Goal: Information Seeking & Learning: Learn about a topic

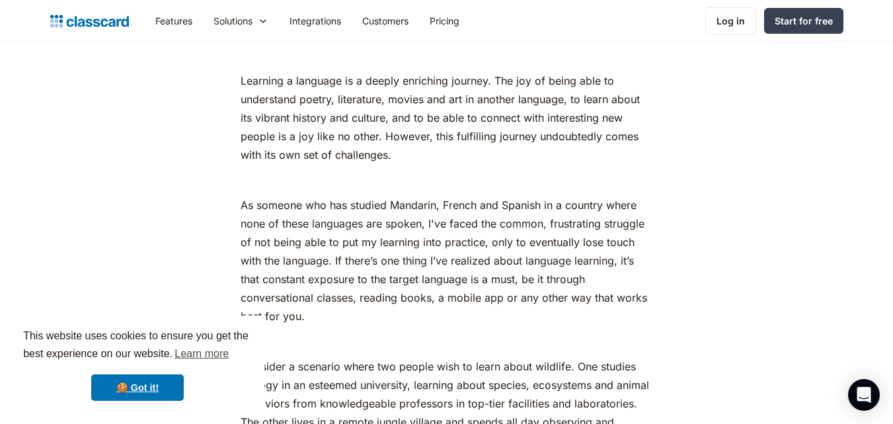
scroll to position [619, 0]
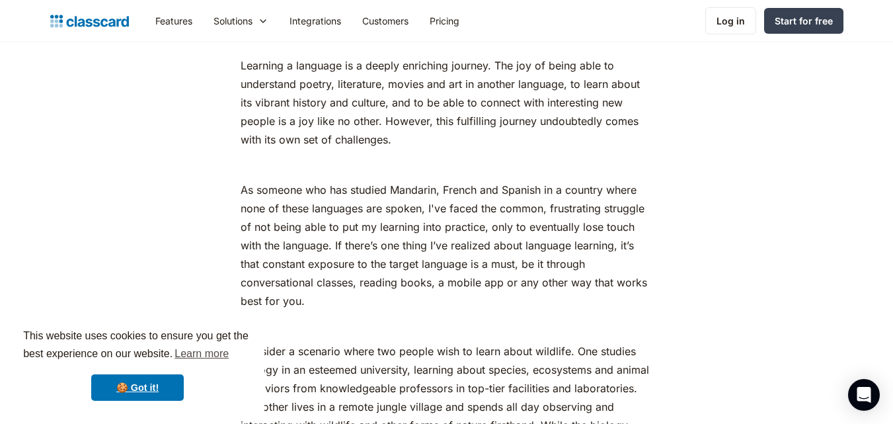
click at [154, 384] on link "🍪 Got it!" at bounding box center [137, 387] width 93 height 26
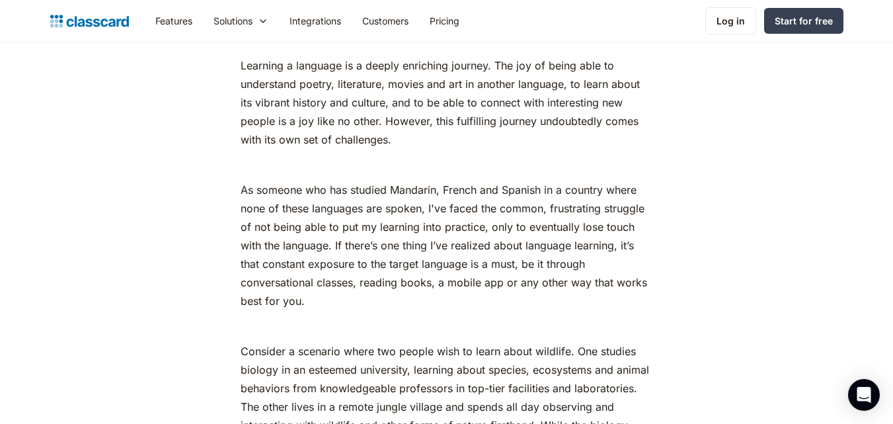
click at [381, 103] on p "Learning a language is a deeply enriching journey. The joy of being able to und…" at bounding box center [447, 102] width 412 height 93
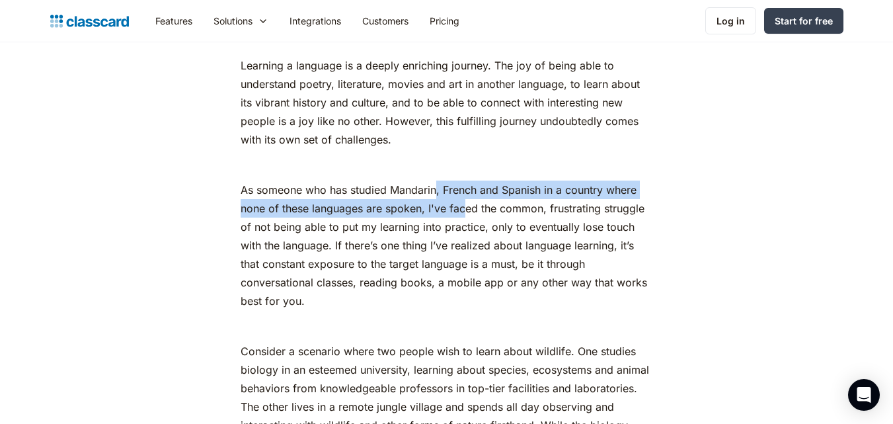
drag, startPoint x: 439, startPoint y: 189, endPoint x: 468, endPoint y: 205, distance: 33.1
click at [468, 205] on p "As someone who has studied Mandarin, French and Spanish in a country where none…" at bounding box center [447, 245] width 412 height 130
click at [436, 182] on p "As someone who has studied Mandarin, French and Spanish in a country where none…" at bounding box center [447, 245] width 412 height 130
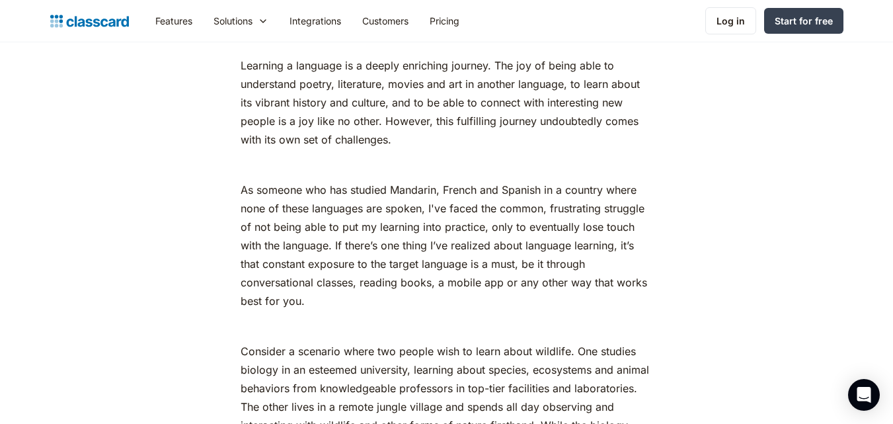
drag, startPoint x: 381, startPoint y: 120, endPoint x: 406, endPoint y: 139, distance: 32.5
click at [406, 139] on p "Learning a language is a deeply enriching journey. The joy of being able to und…" at bounding box center [447, 102] width 412 height 93
click at [406, 137] on p "Learning a language is a deeply enriching journey. The joy of being able to und…" at bounding box center [447, 102] width 412 height 93
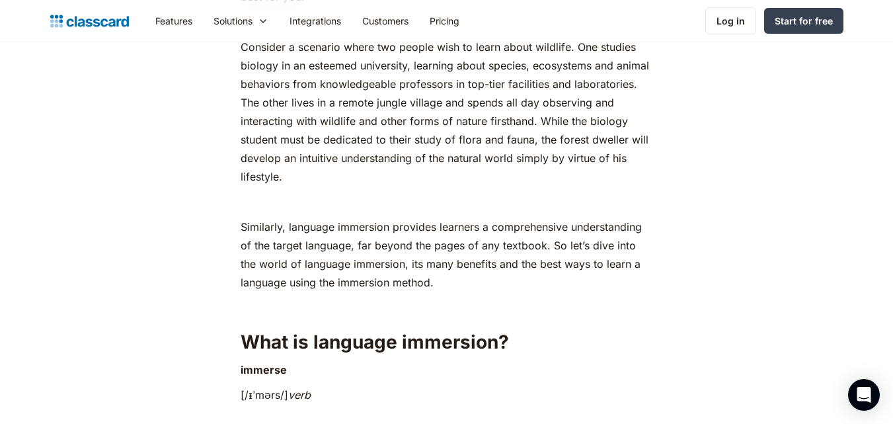
scroll to position [897, 0]
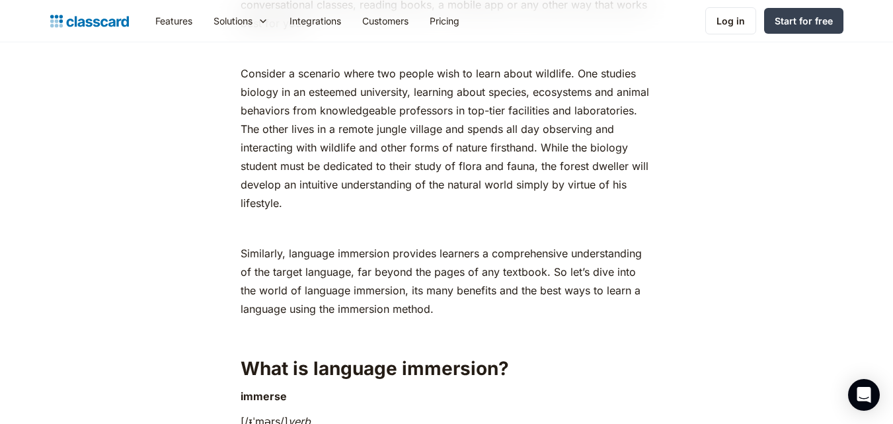
click at [596, 175] on p "Consider a scenario where two people wish to learn about wildlife. One studies …" at bounding box center [447, 138] width 412 height 148
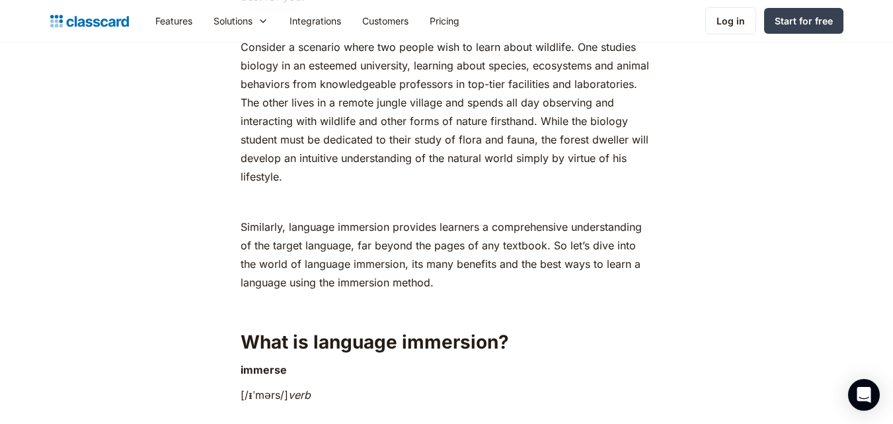
drag, startPoint x: 241, startPoint y: 48, endPoint x: 299, endPoint y: 172, distance: 137.5
click at [299, 172] on p "Consider a scenario where two people wish to learn about wildlife. One studies …" at bounding box center [447, 112] width 412 height 148
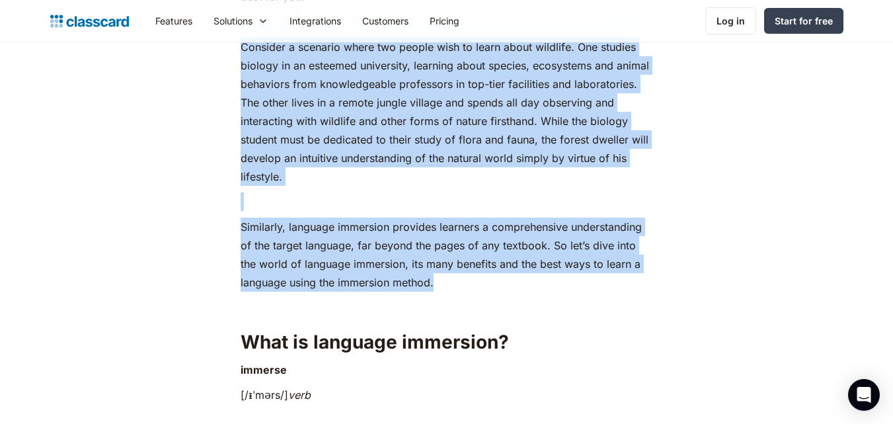
drag, startPoint x: 242, startPoint y: 46, endPoint x: 459, endPoint y: 276, distance: 316.5
copy div "Consider a scenario where two people wish to learn about wildlife. One studies …"
click at [257, 245] on p "Similarly, language immersion provides learners a comprehensive understanding o…" at bounding box center [447, 254] width 412 height 74
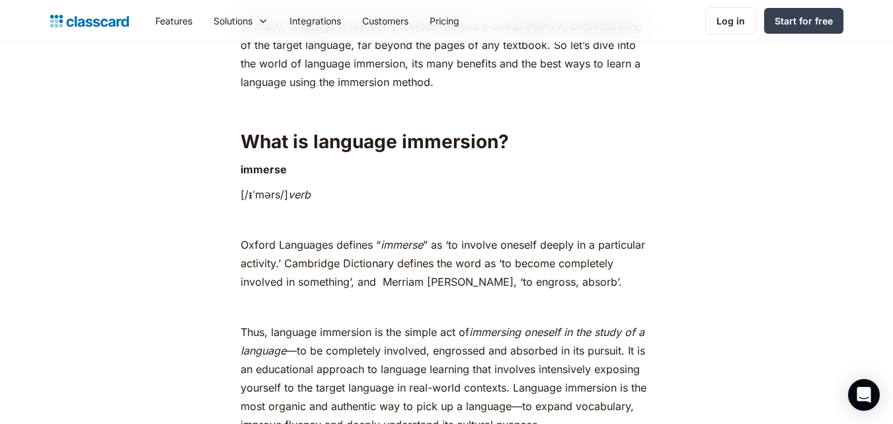
scroll to position [1139, 0]
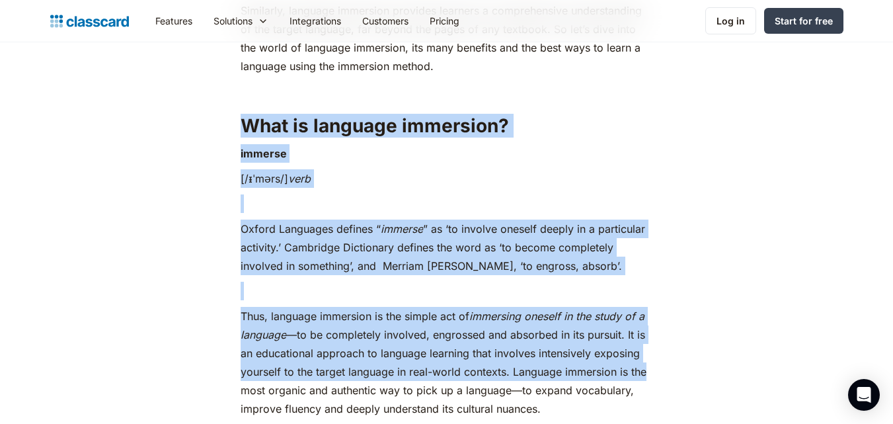
drag, startPoint x: 245, startPoint y: 124, endPoint x: 673, endPoint y: 368, distance: 493.4
click at [241, 120] on strong "What is language immersion?" at bounding box center [375, 125] width 268 height 22
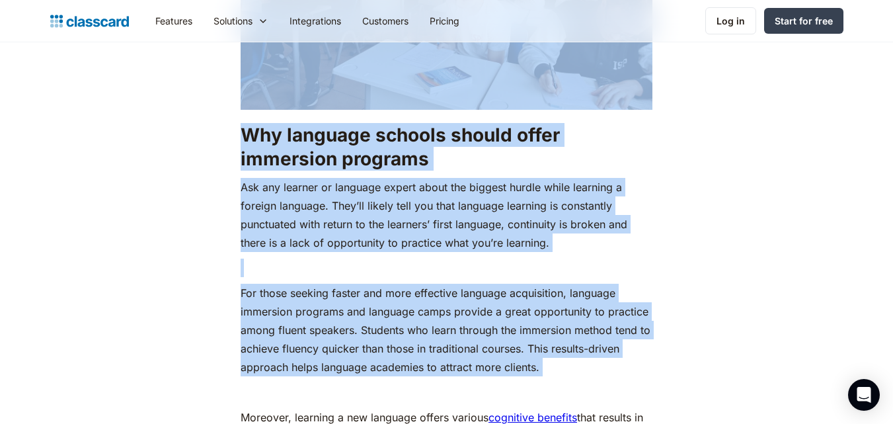
scroll to position [9648, 0]
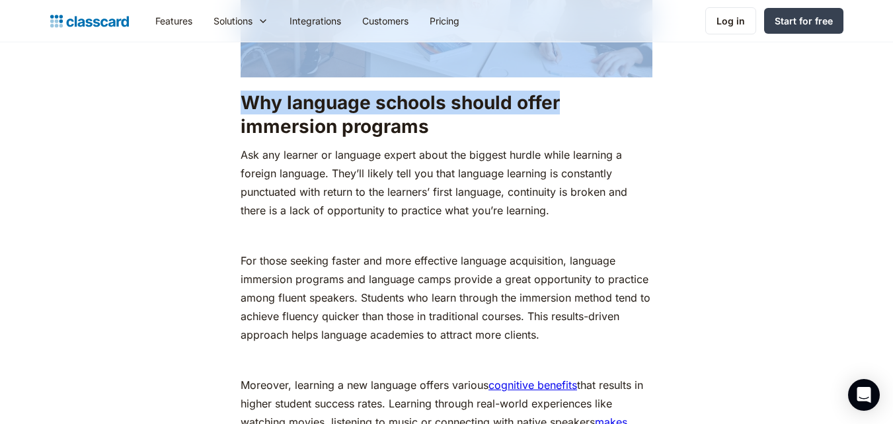
drag, startPoint x: 243, startPoint y: 122, endPoint x: 756, endPoint y: 117, distance: 513.5
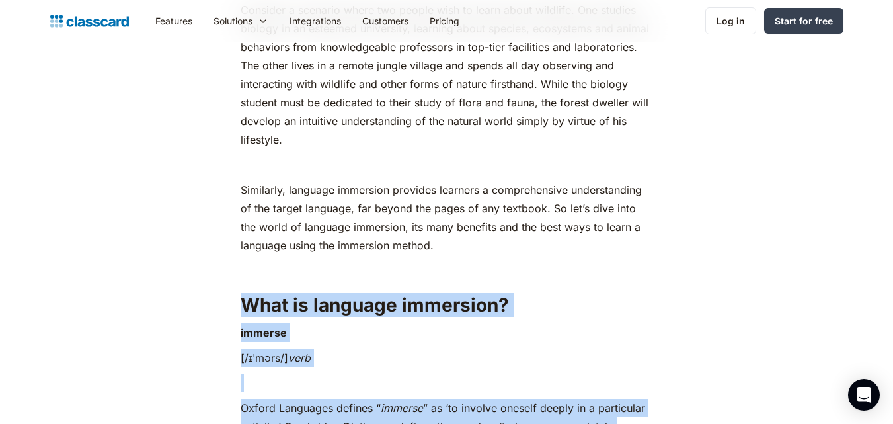
scroll to position [940, 0]
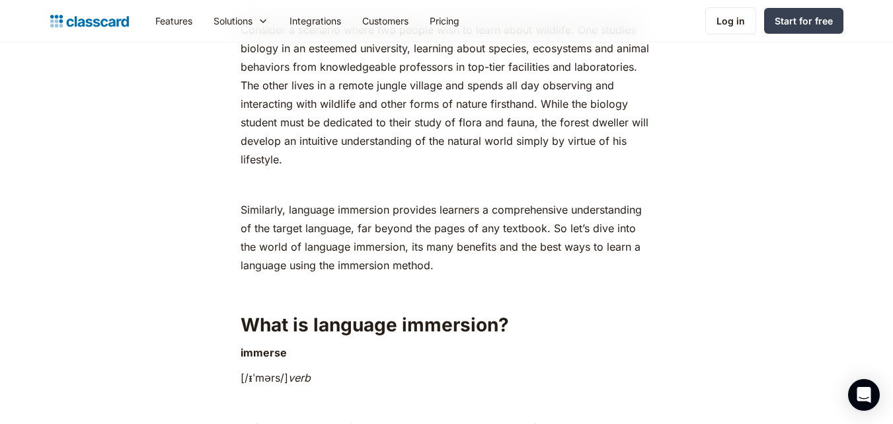
click at [580, 295] on p "‍" at bounding box center [447, 290] width 412 height 19
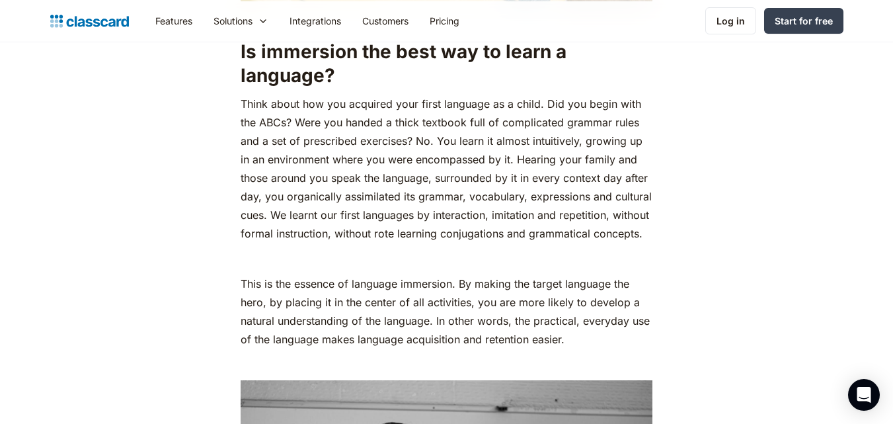
scroll to position [1919, 0]
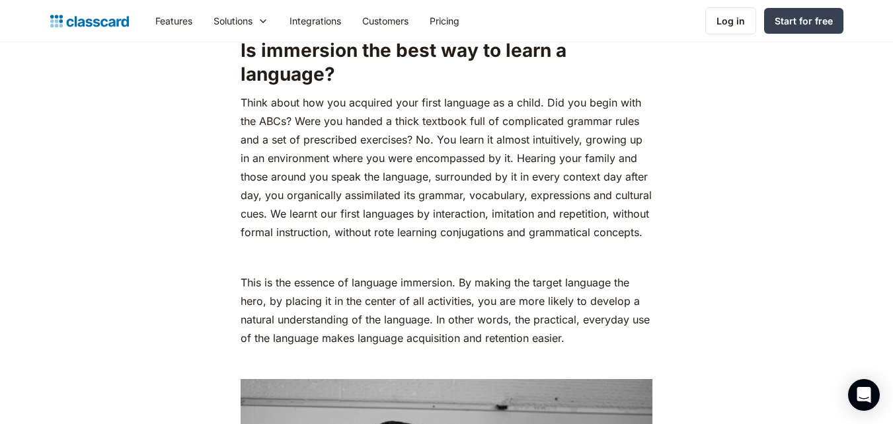
click at [550, 321] on p "This is the essence of language immersion. By making the target language the he…" at bounding box center [447, 310] width 412 height 74
click at [522, 258] on p "‍" at bounding box center [447, 257] width 412 height 19
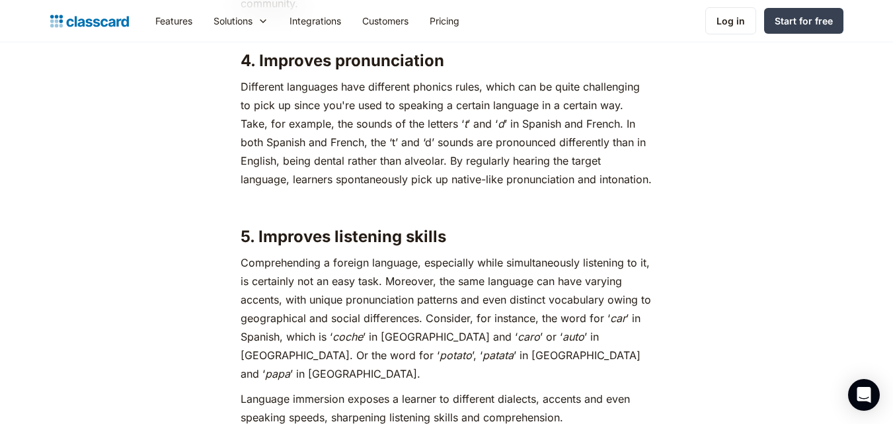
scroll to position [3947, 0]
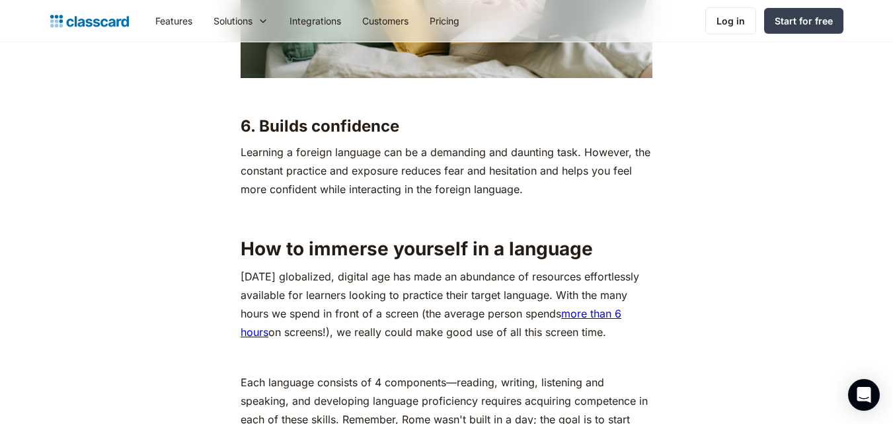
scroll to position [4622, 0]
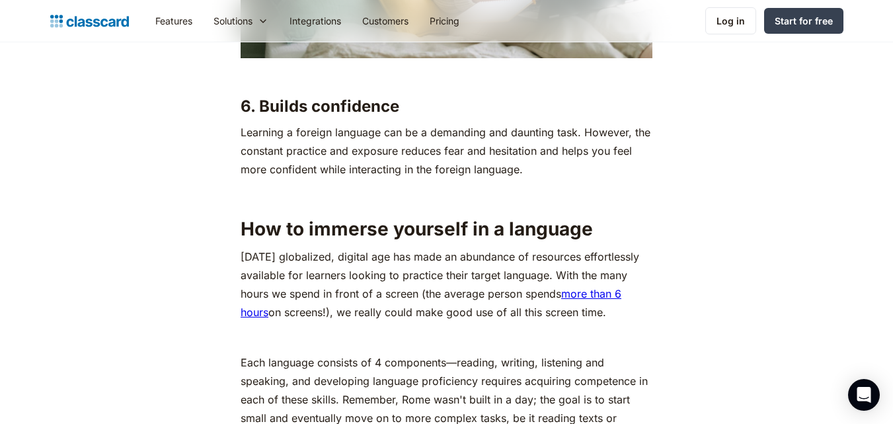
click at [471, 135] on p "Learning a foreign language can be a demanding and daunting task. However, the …" at bounding box center [447, 151] width 412 height 56
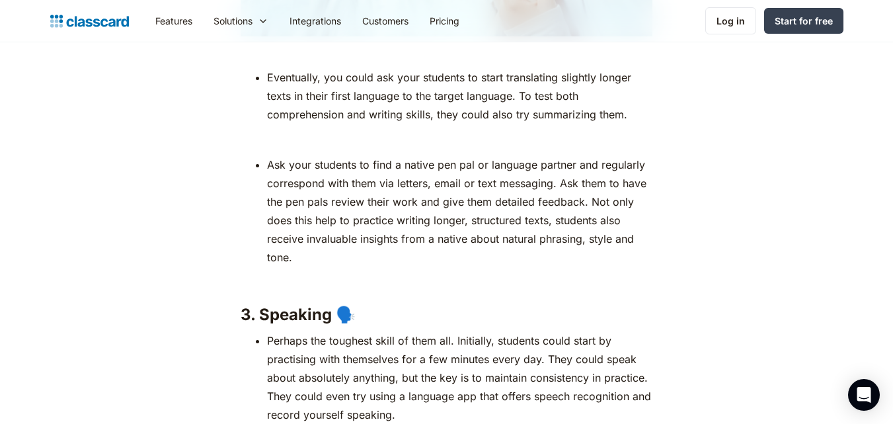
scroll to position [6789, 0]
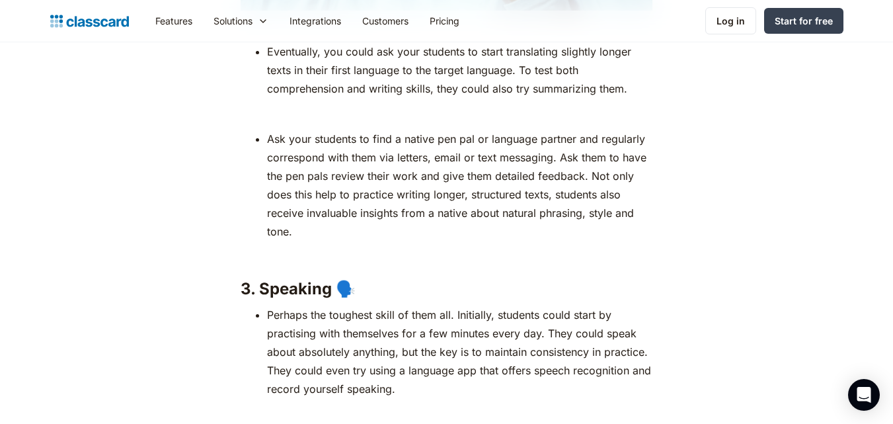
click at [533, 93] on li "Eventually, you could ask your students to start translating slightly longer te…" at bounding box center [459, 70] width 385 height 56
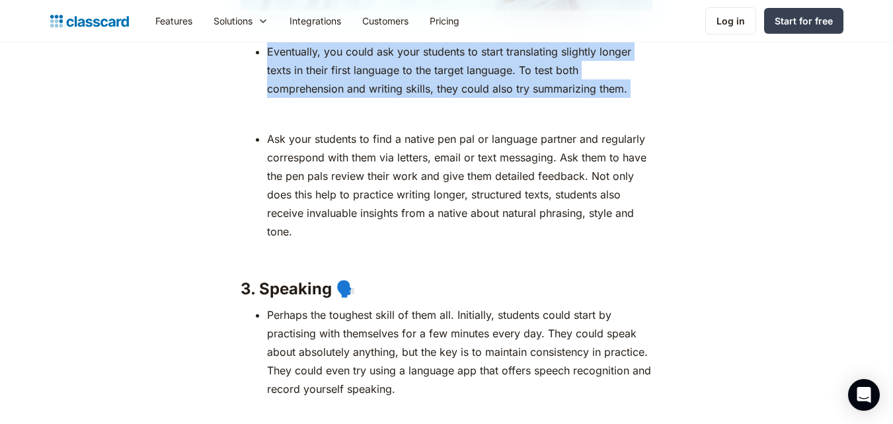
click at [533, 93] on li "Eventually, you could ask your students to start translating slightly longer te…" at bounding box center [459, 70] width 385 height 56
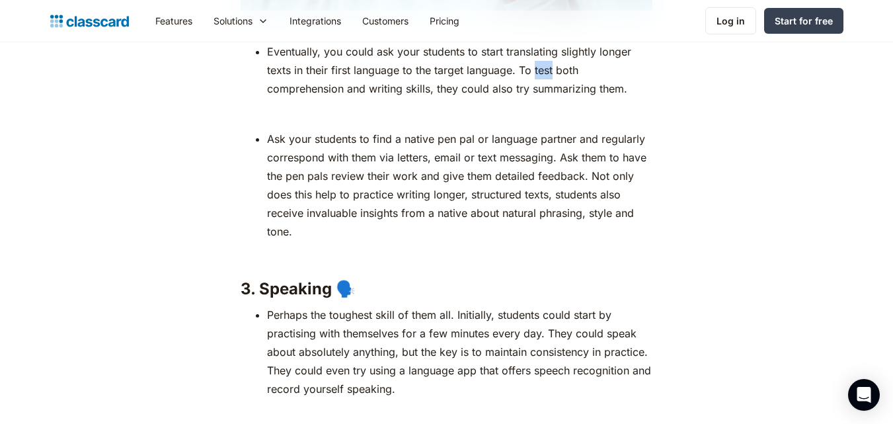
click at [533, 93] on li "Eventually, you could ask your students to start translating slightly longer te…" at bounding box center [459, 70] width 385 height 56
click at [517, 93] on li "Eventually, you could ask your students to start translating slightly longer te…" at bounding box center [459, 70] width 385 height 56
drag, startPoint x: 515, startPoint y: 93, endPoint x: 523, endPoint y: 93, distance: 8.6
click at [523, 93] on li "Eventually, you could ask your students to start translating slightly longer te…" at bounding box center [459, 70] width 385 height 56
click at [517, 87] on li "Eventually, you could ask your students to start translating slightly longer te…" at bounding box center [459, 70] width 385 height 56
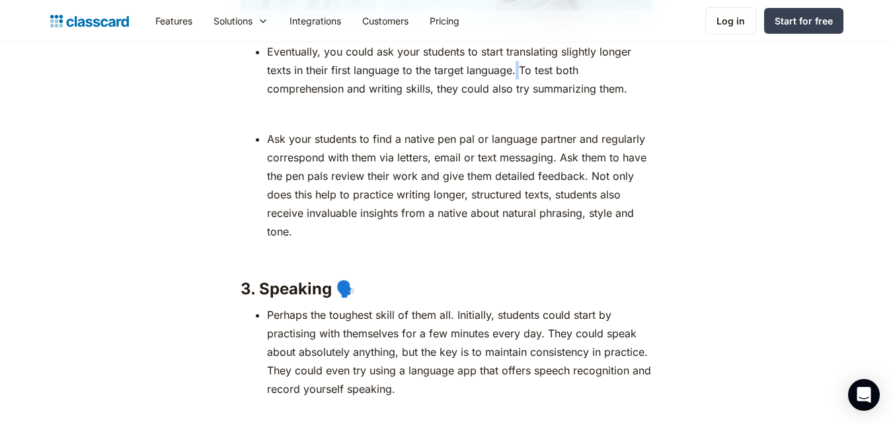
click at [520, 90] on li "Eventually, you could ask your students to start translating slightly longer te…" at bounding box center [459, 70] width 385 height 56
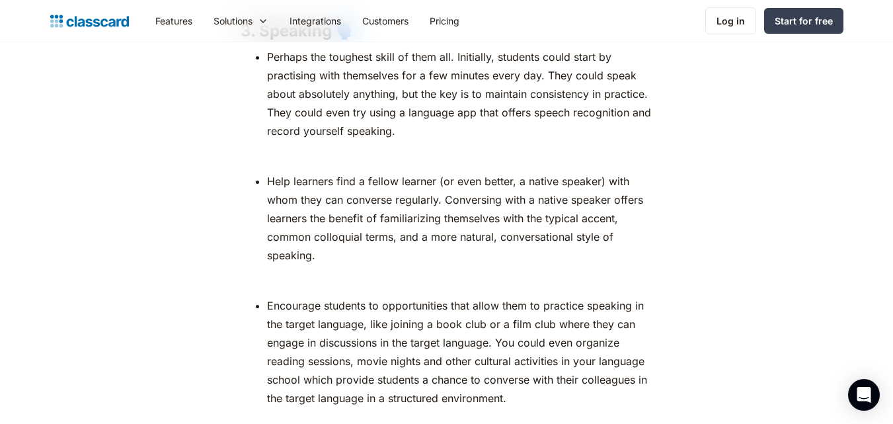
scroll to position [7021, 0]
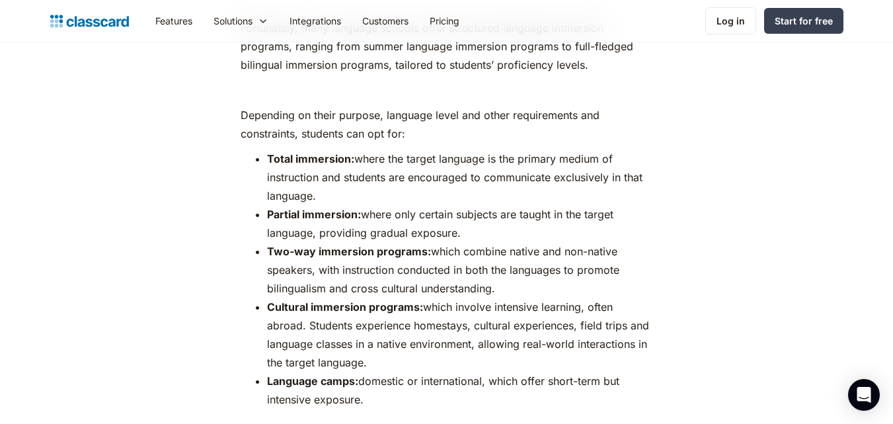
scroll to position [8977, 0]
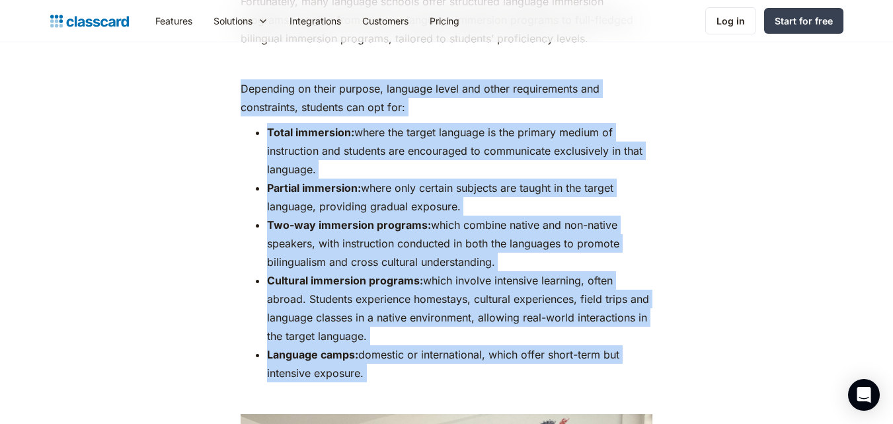
drag, startPoint x: 238, startPoint y: 102, endPoint x: 514, endPoint y: 407, distance: 410.8
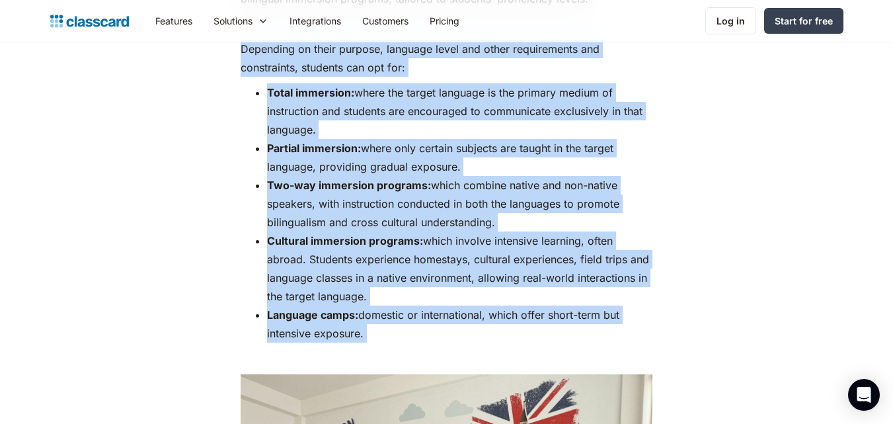
scroll to position [9076, 0]
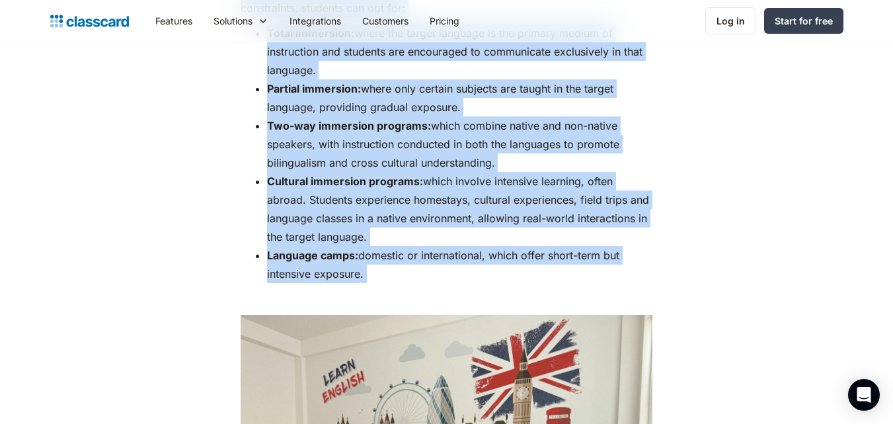
copy div "Depending on their purpose, language level and other requirements and constrain…"
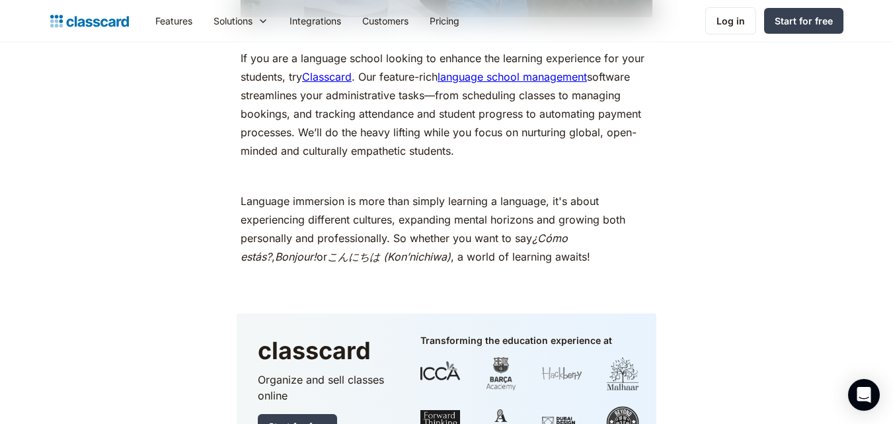
scroll to position [10424, 0]
click at [506, 83] on link "language school management" at bounding box center [512, 75] width 149 height 13
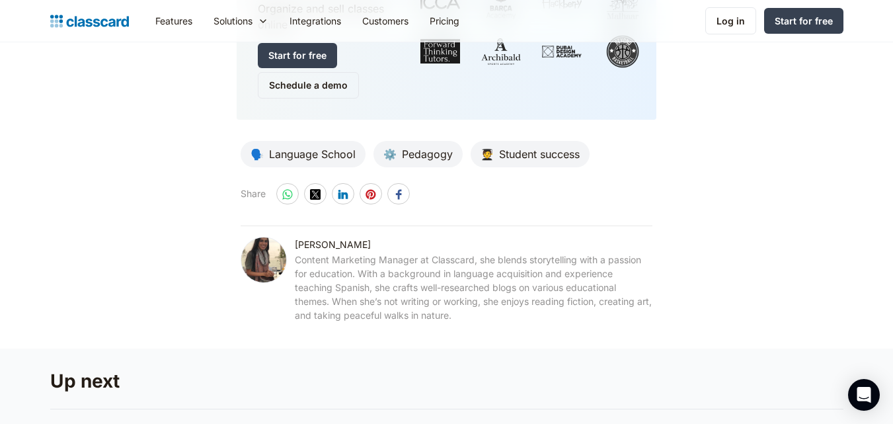
scroll to position [10768, 0]
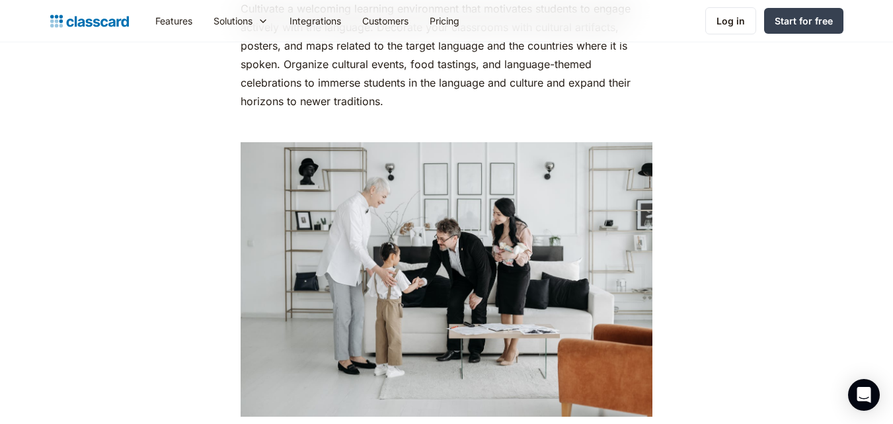
scroll to position [3674, 0]
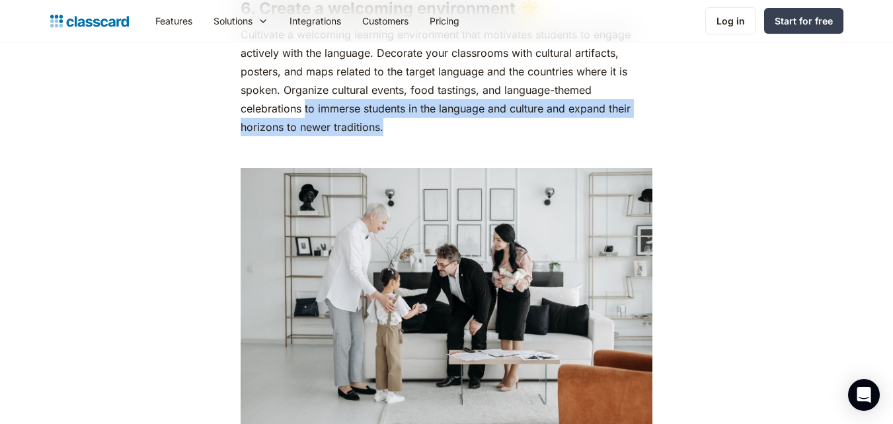
drag, startPoint x: 305, startPoint y: 108, endPoint x: 387, endPoint y: 127, distance: 84.2
click at [387, 127] on p "Cultivate a welcoming learning environment that motivates students to engage ac…" at bounding box center [447, 80] width 412 height 111
copy p "to immerse students in the language and culture and expand their horizons to ne…"
drag, startPoint x: 503, startPoint y: 87, endPoint x: 534, endPoint y: 120, distance: 44.9
click at [534, 120] on p "Cultivate a welcoming learning environment that motivates students to engage ac…" at bounding box center [447, 80] width 412 height 111
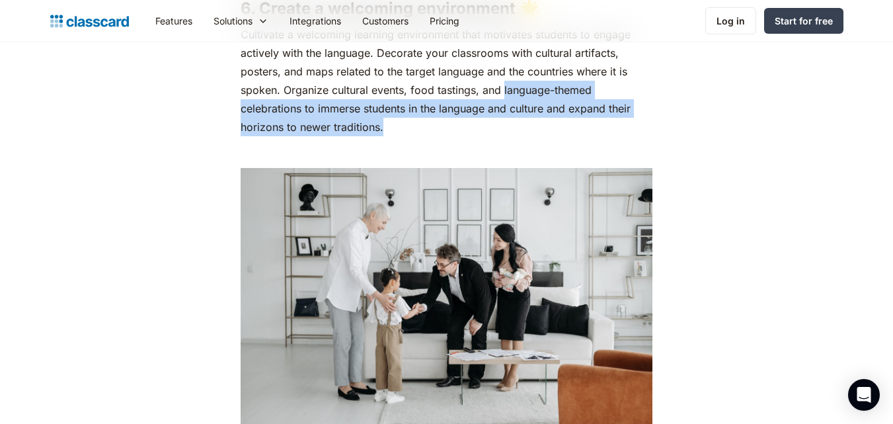
copy p "language-themed celebrations to immerse students in the language and culture an…"
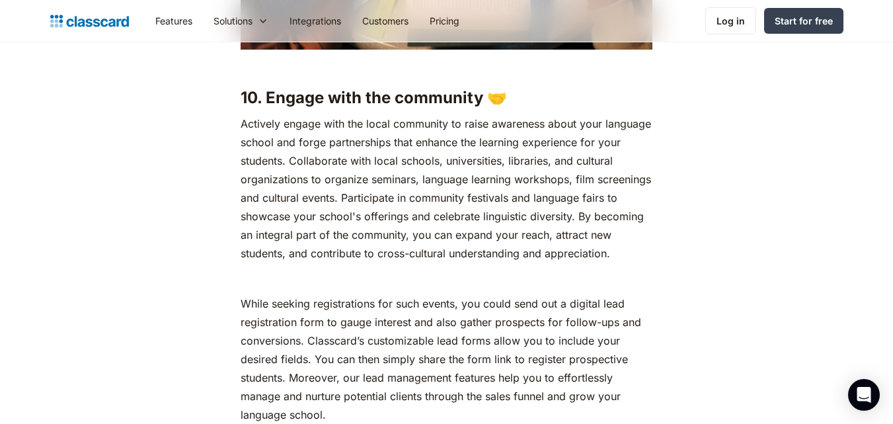
scroll to position [5521, 0]
